Goal: Transaction & Acquisition: Purchase product/service

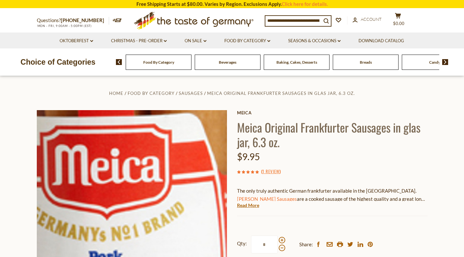
click at [145, 178] on img at bounding box center [132, 205] width 190 height 190
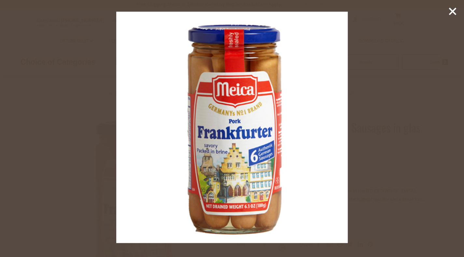
click at [454, 11] on icon at bounding box center [452, 12] width 10 height 10
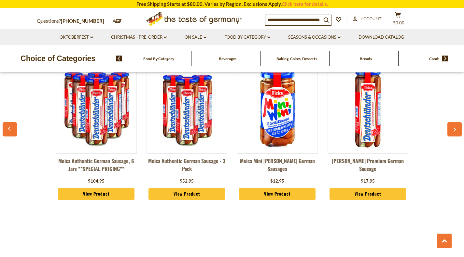
scroll to position [518, 0]
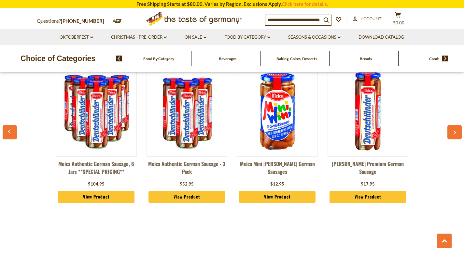
click at [370, 122] on img at bounding box center [368, 111] width 80 height 80
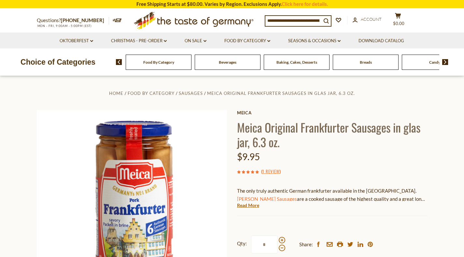
click at [283, 20] on input at bounding box center [293, 20] width 56 height 9
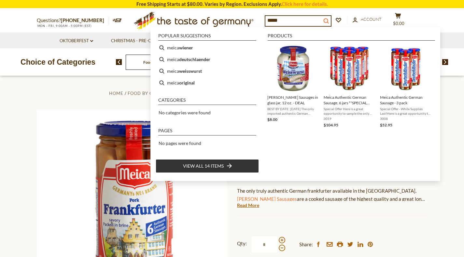
type input "*****"
click at [329, 20] on icon "search_icon" at bounding box center [326, 21] width 6 height 6
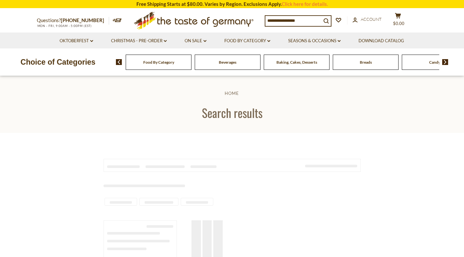
type input "*****"
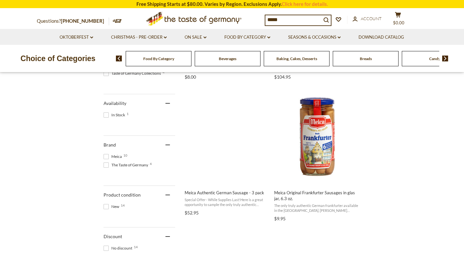
scroll to position [255, 0]
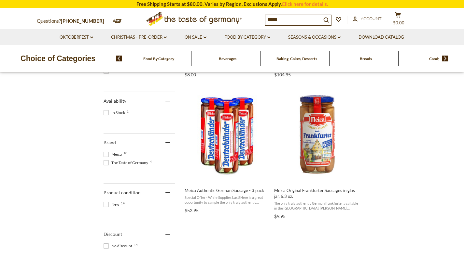
click at [106, 157] on span at bounding box center [105, 154] width 5 height 5
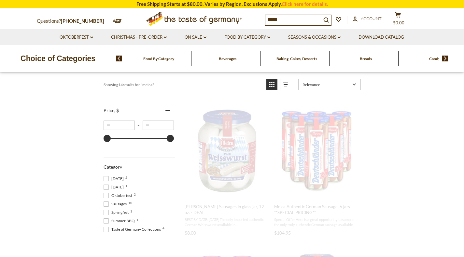
scroll to position [284, 0]
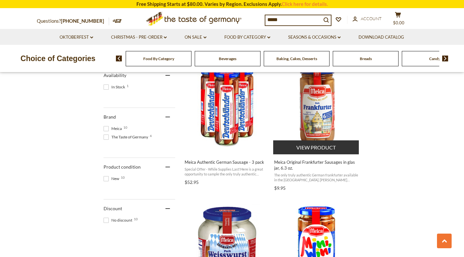
click at [315, 111] on img "Meica Original Frankfurter Sausages in glas jar, 6.3 oz." at bounding box center [316, 105] width 86 height 86
